Goal: Navigation & Orientation: Go to known website

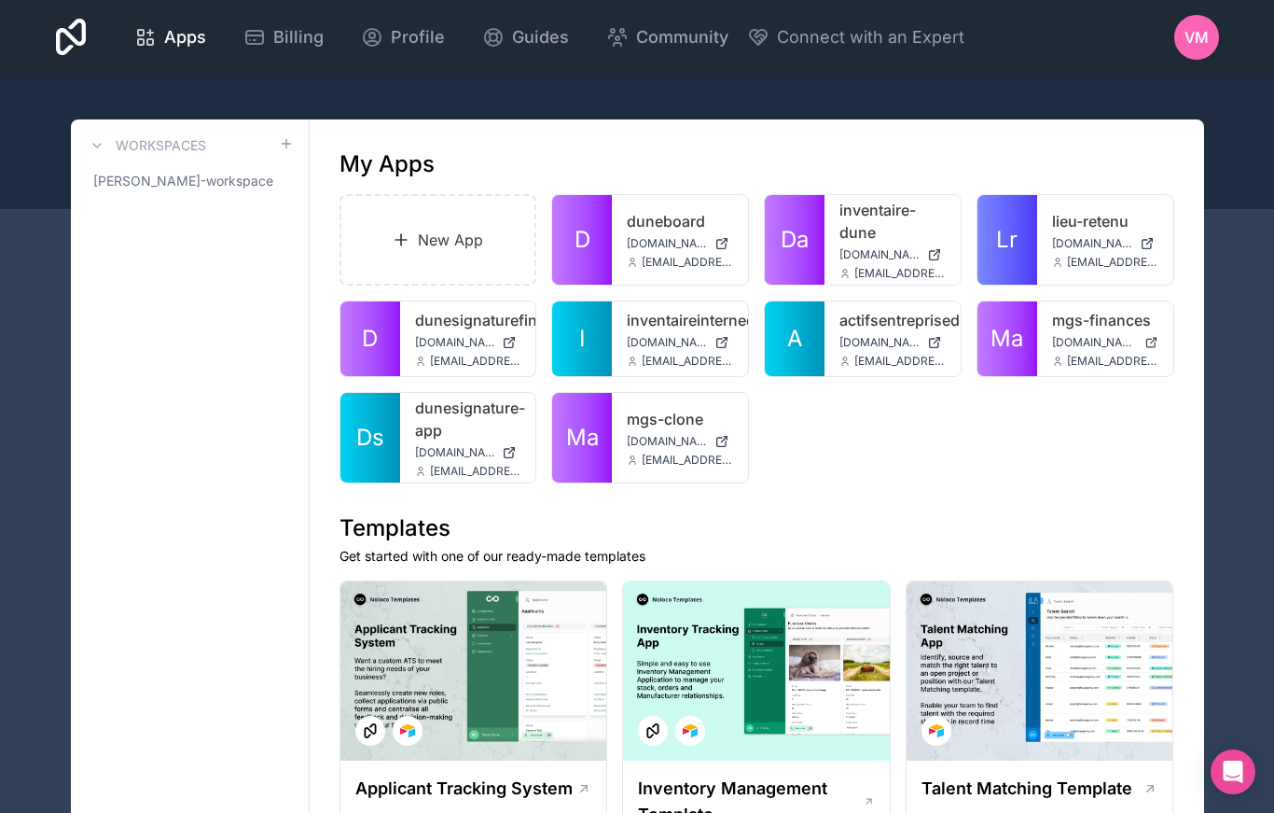
click at [1112, 330] on link "mgs-finances" at bounding box center [1105, 320] width 106 height 22
